Goal: Check status: Check status

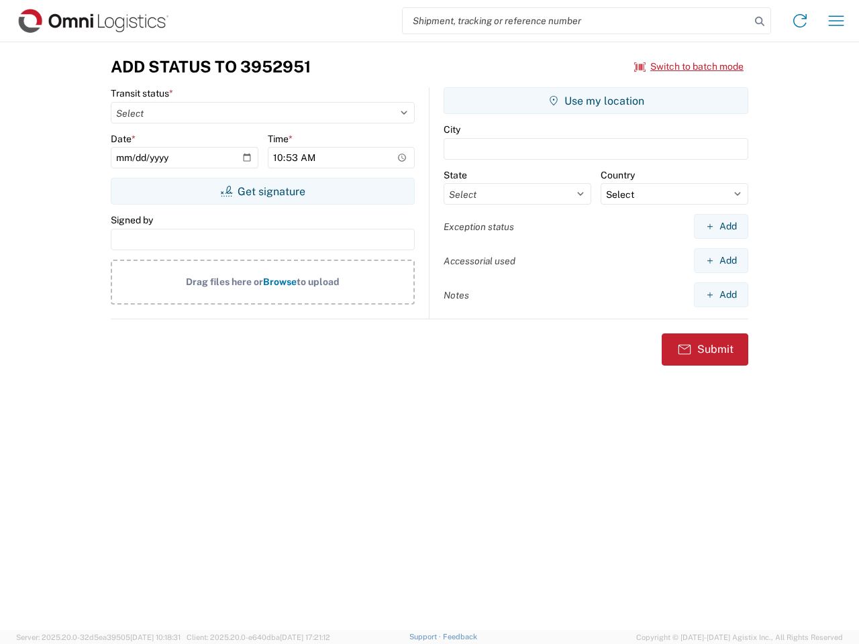
click at [576, 21] on input "search" at bounding box center [577, 20] width 348 height 25
click at [760, 21] on icon at bounding box center [759, 21] width 19 height 19
click at [800, 21] on icon at bounding box center [799, 20] width 21 height 21
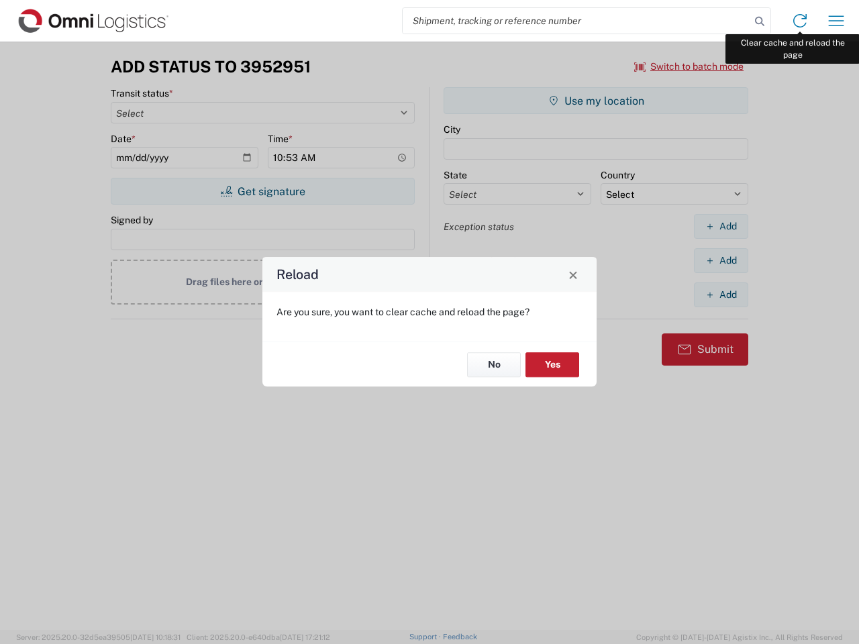
click at [836, 21] on div "Reload Are you sure, you want to clear cache and reload the page? No Yes" at bounding box center [429, 322] width 859 height 644
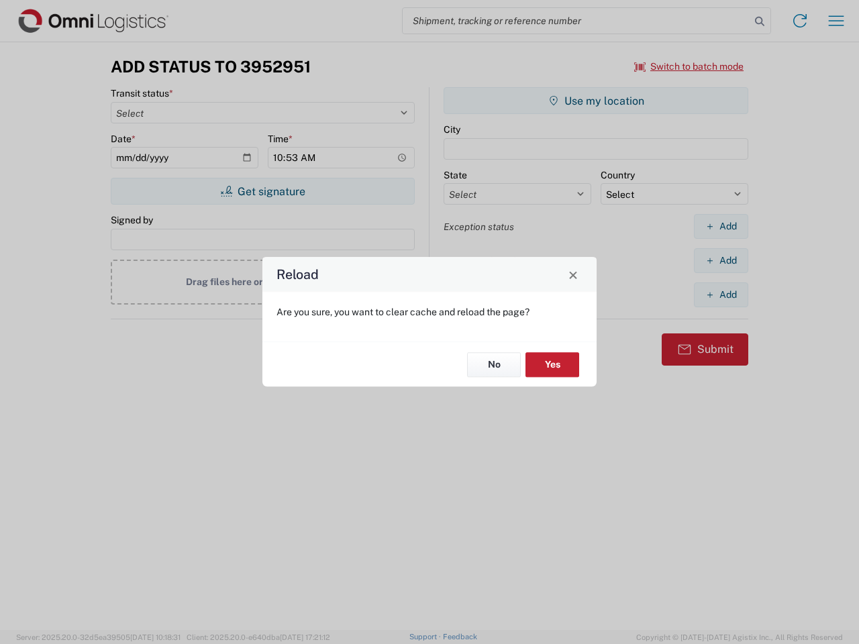
click at [689, 66] on div "Reload Are you sure, you want to clear cache and reload the page? No Yes" at bounding box center [429, 322] width 859 height 644
click at [262, 191] on div "Reload Are you sure, you want to clear cache and reload the page? No Yes" at bounding box center [429, 322] width 859 height 644
click at [596, 101] on div "Reload Are you sure, you want to clear cache and reload the page? No Yes" at bounding box center [429, 322] width 859 height 644
click at [721, 226] on div "Reload Are you sure, you want to clear cache and reload the page? No Yes" at bounding box center [429, 322] width 859 height 644
click at [721, 260] on div "Reload Are you sure, you want to clear cache and reload the page? No Yes" at bounding box center [429, 322] width 859 height 644
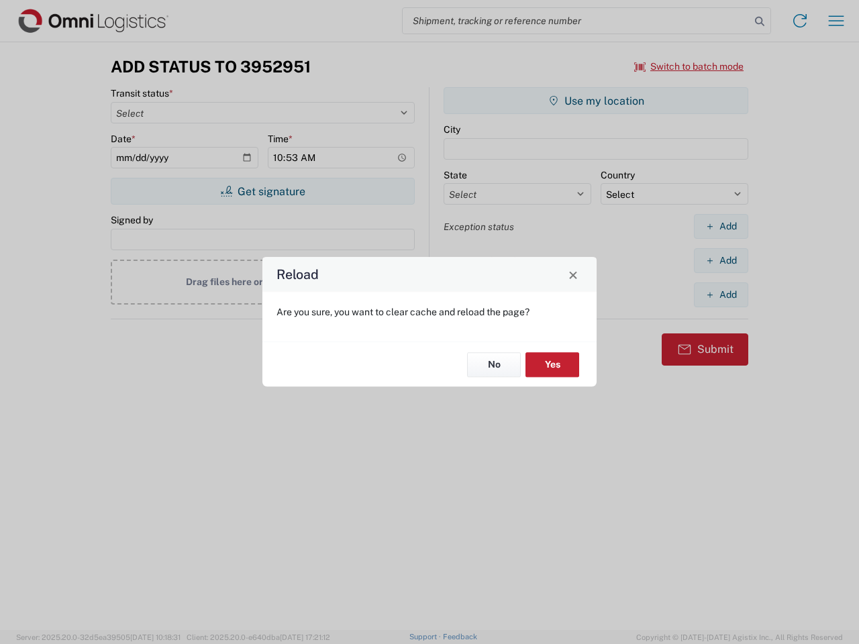
click at [721, 295] on div "Reload Are you sure, you want to clear cache and reload the page? No Yes" at bounding box center [429, 322] width 859 height 644
